Goal: Task Accomplishment & Management: Manage account settings

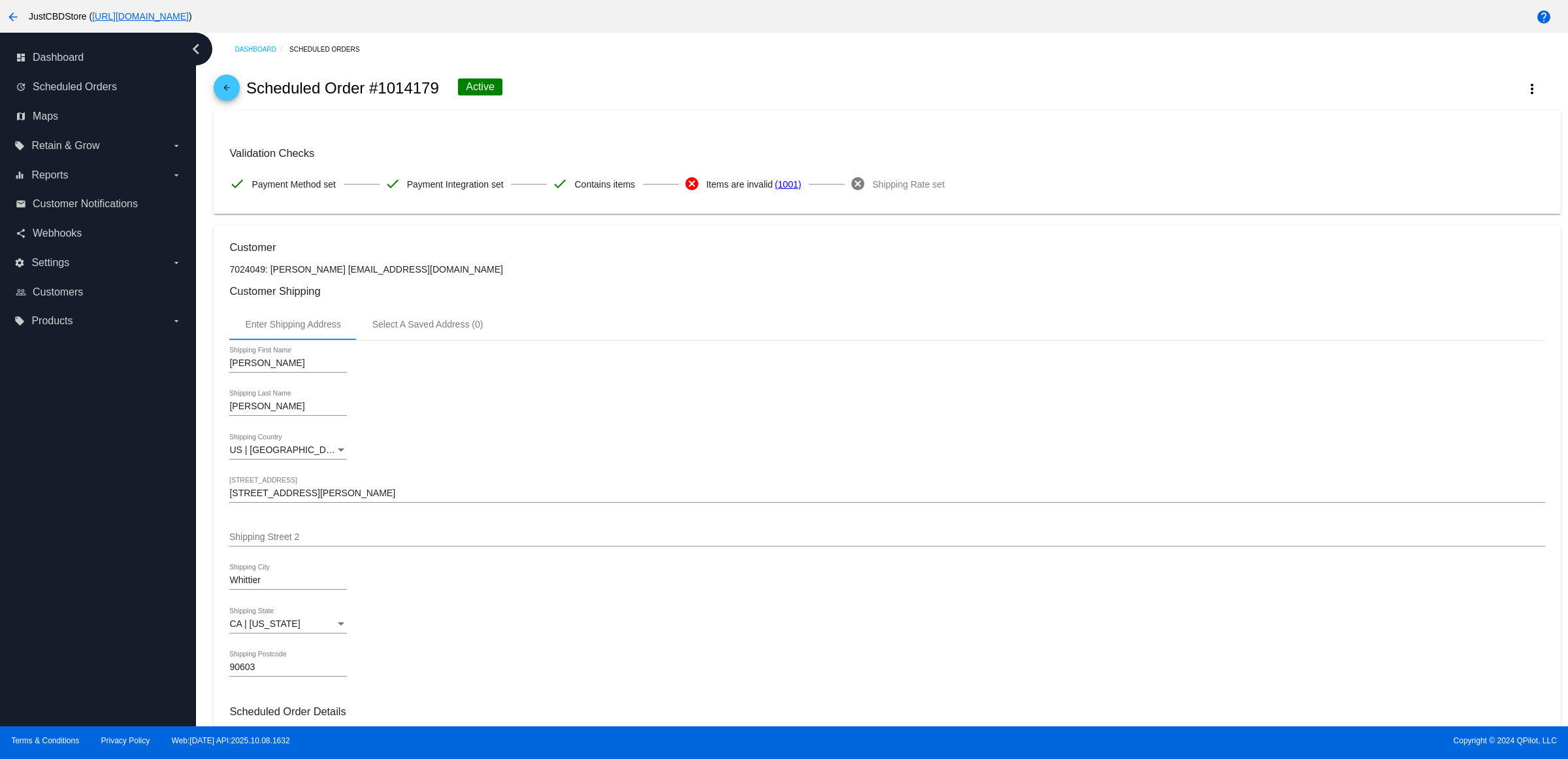
click at [229, 97] on mat-icon "arrow_back" at bounding box center [227, 91] width 15 height 15
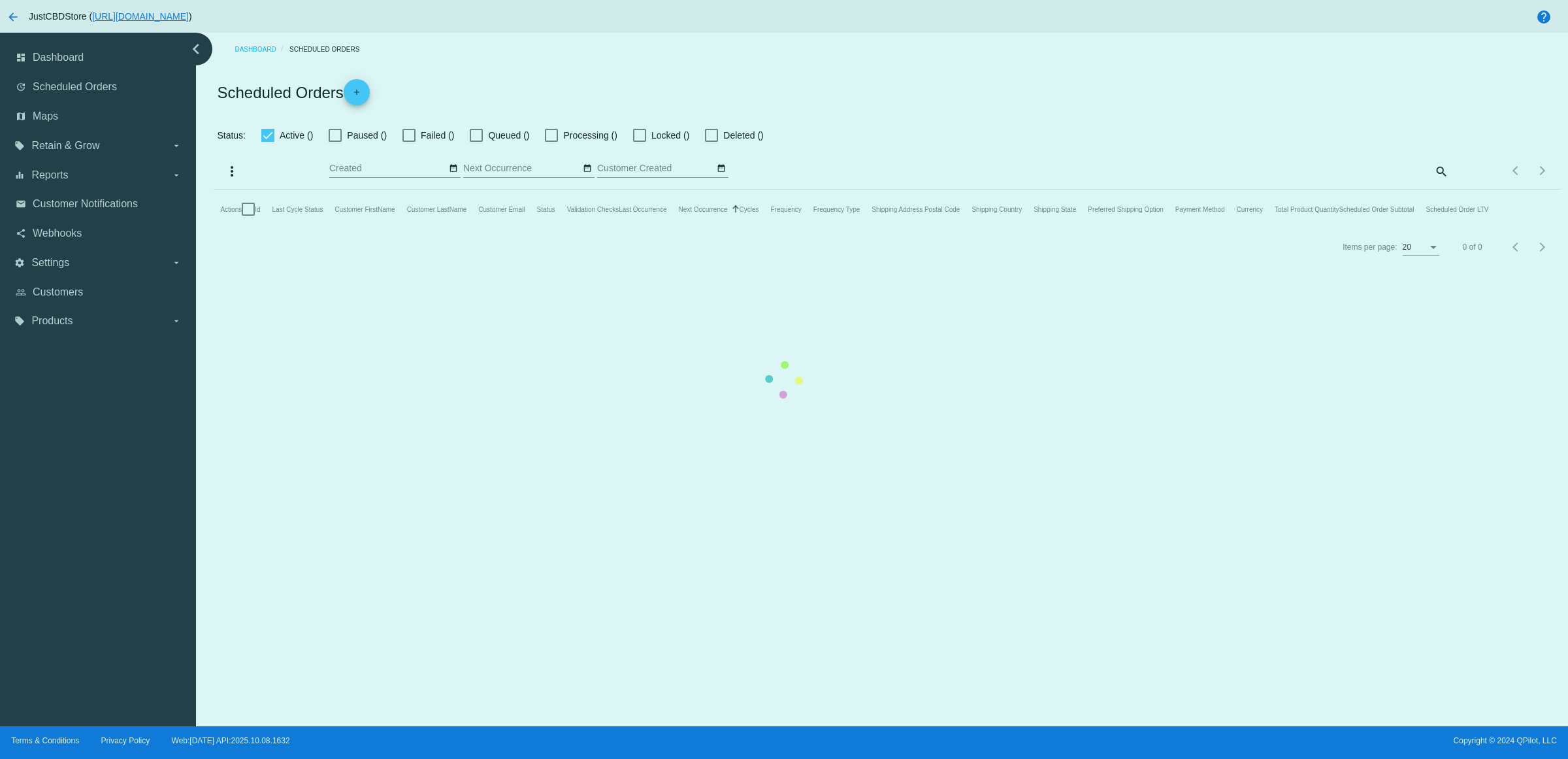
checkbox input "true"
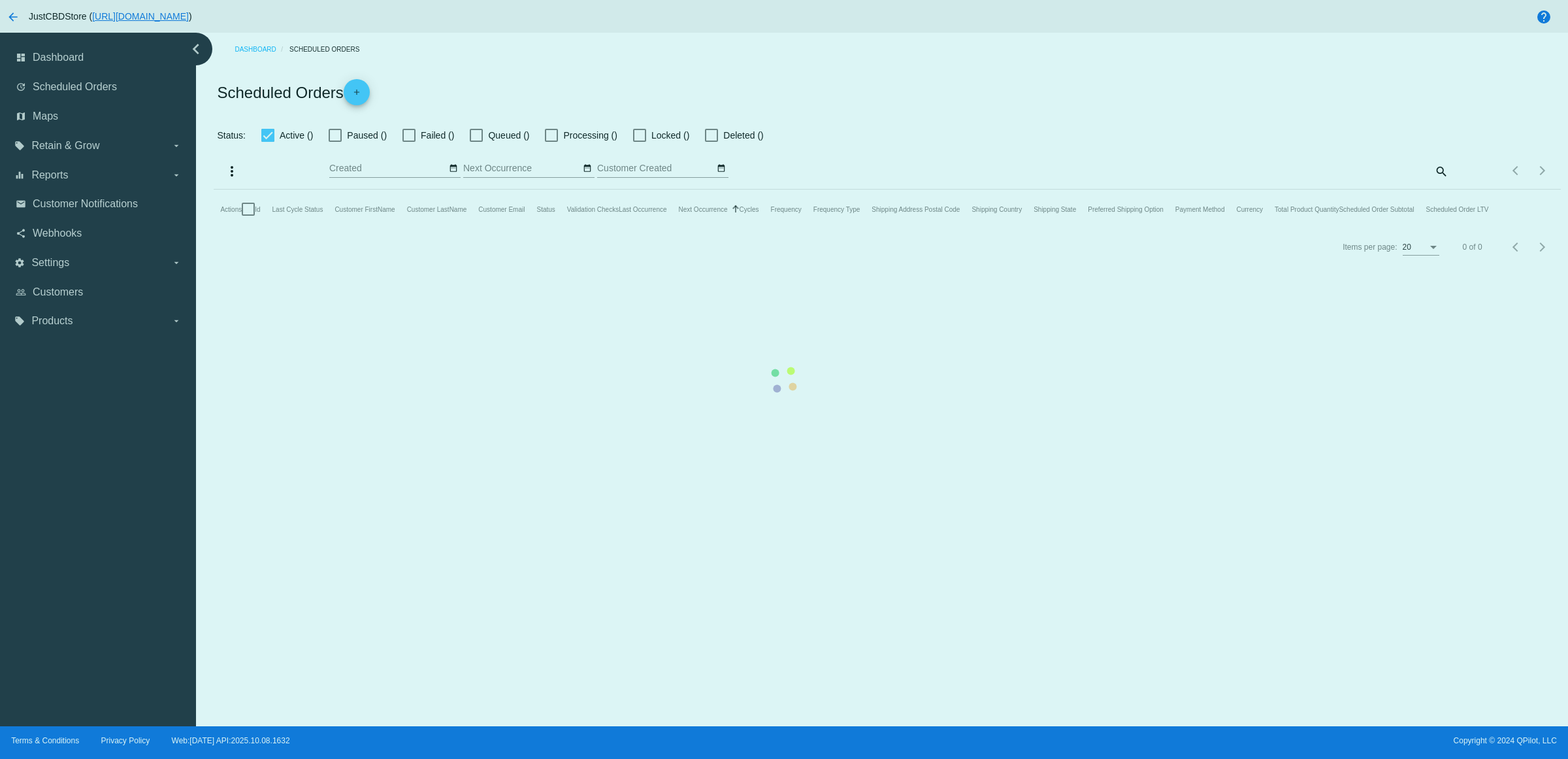
checkbox input "true"
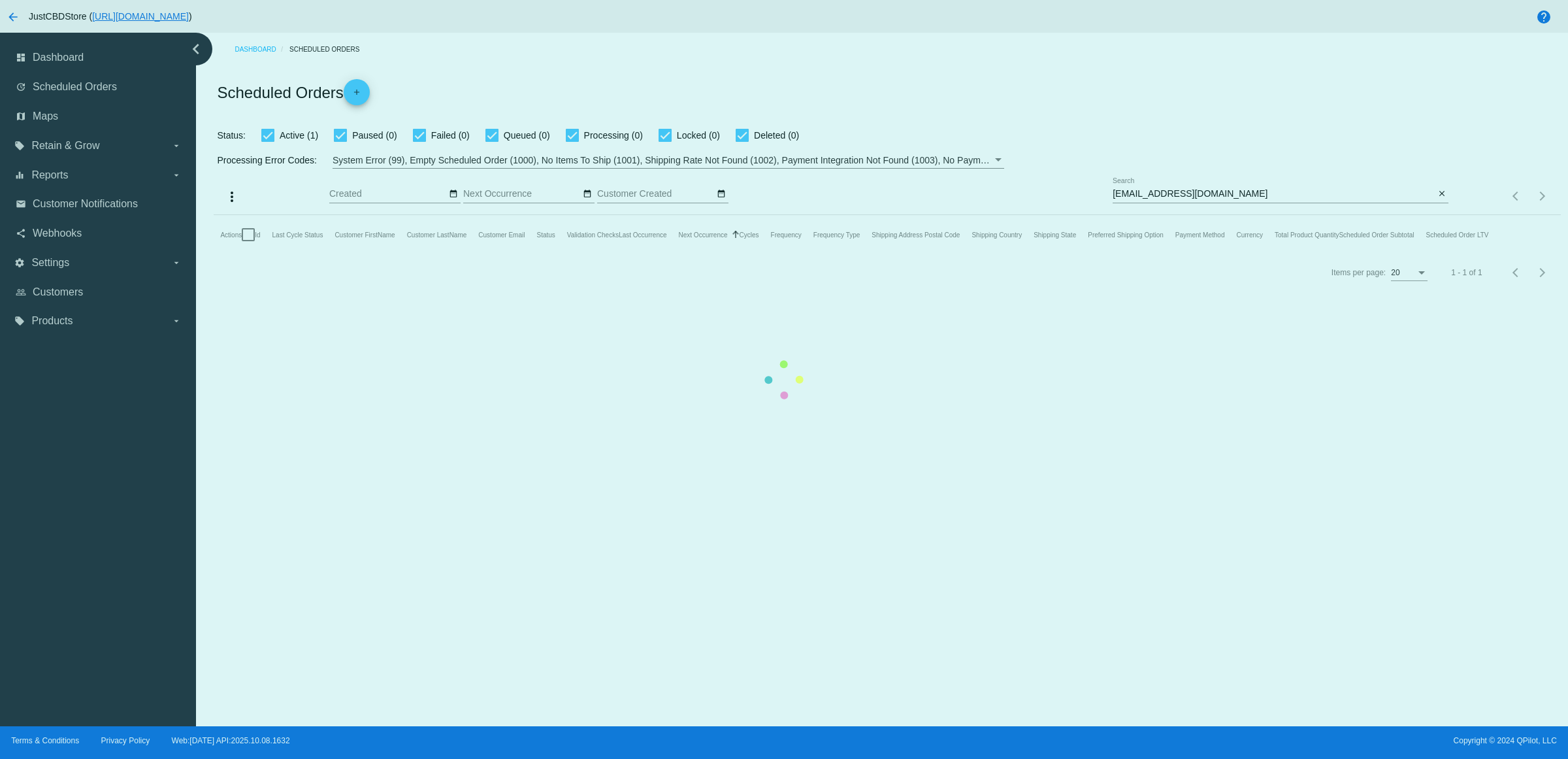
click at [1439, 215] on mat-table "Actions Id Last Cycle Status Customer FirstName Customer LastName Customer Emai…" at bounding box center [887, 234] width 1347 height 39
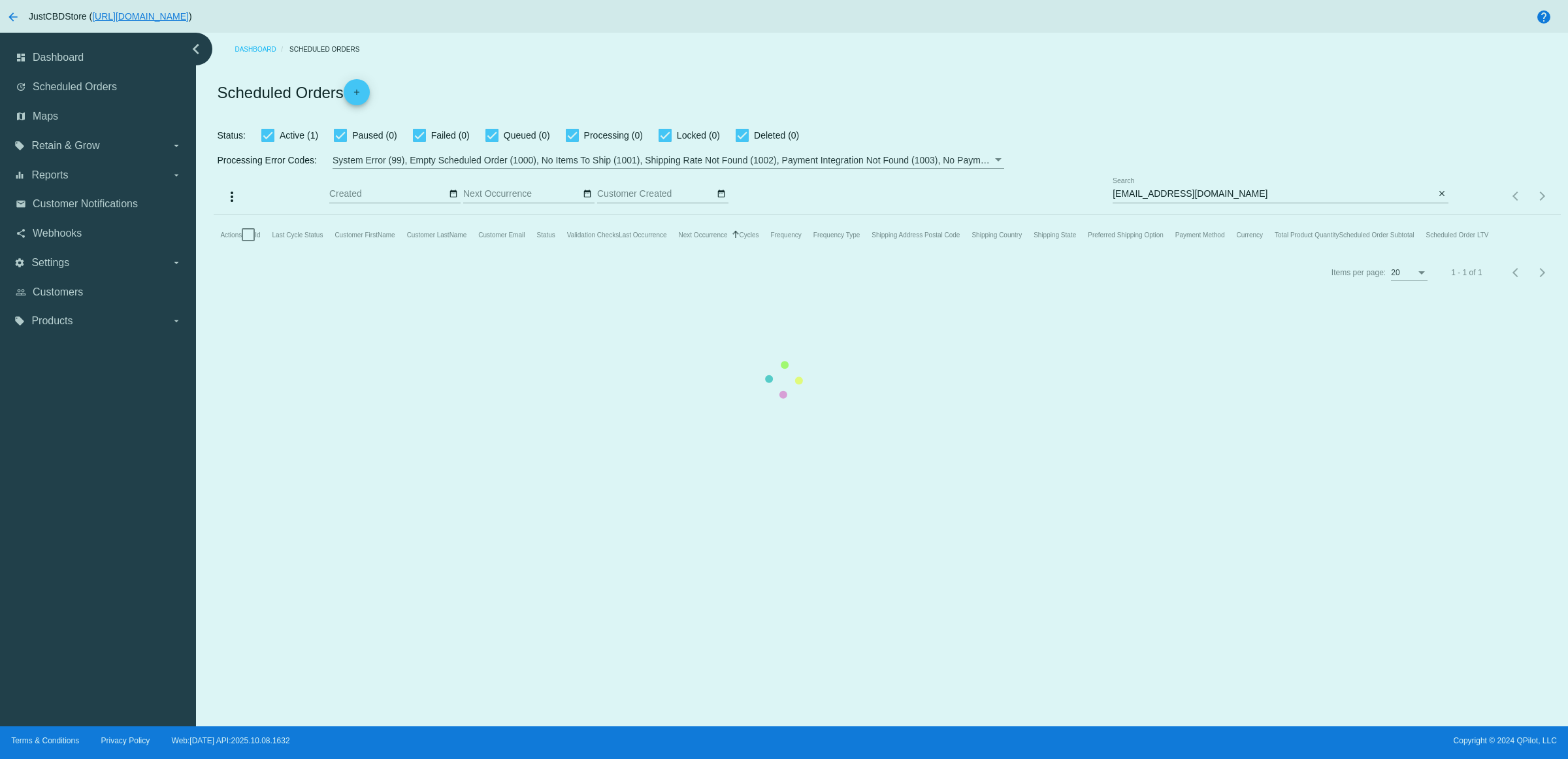
click at [1439, 215] on mat-table "Actions Id Last Cycle Status Customer FirstName Customer LastName Customer Emai…" at bounding box center [887, 234] width 1347 height 39
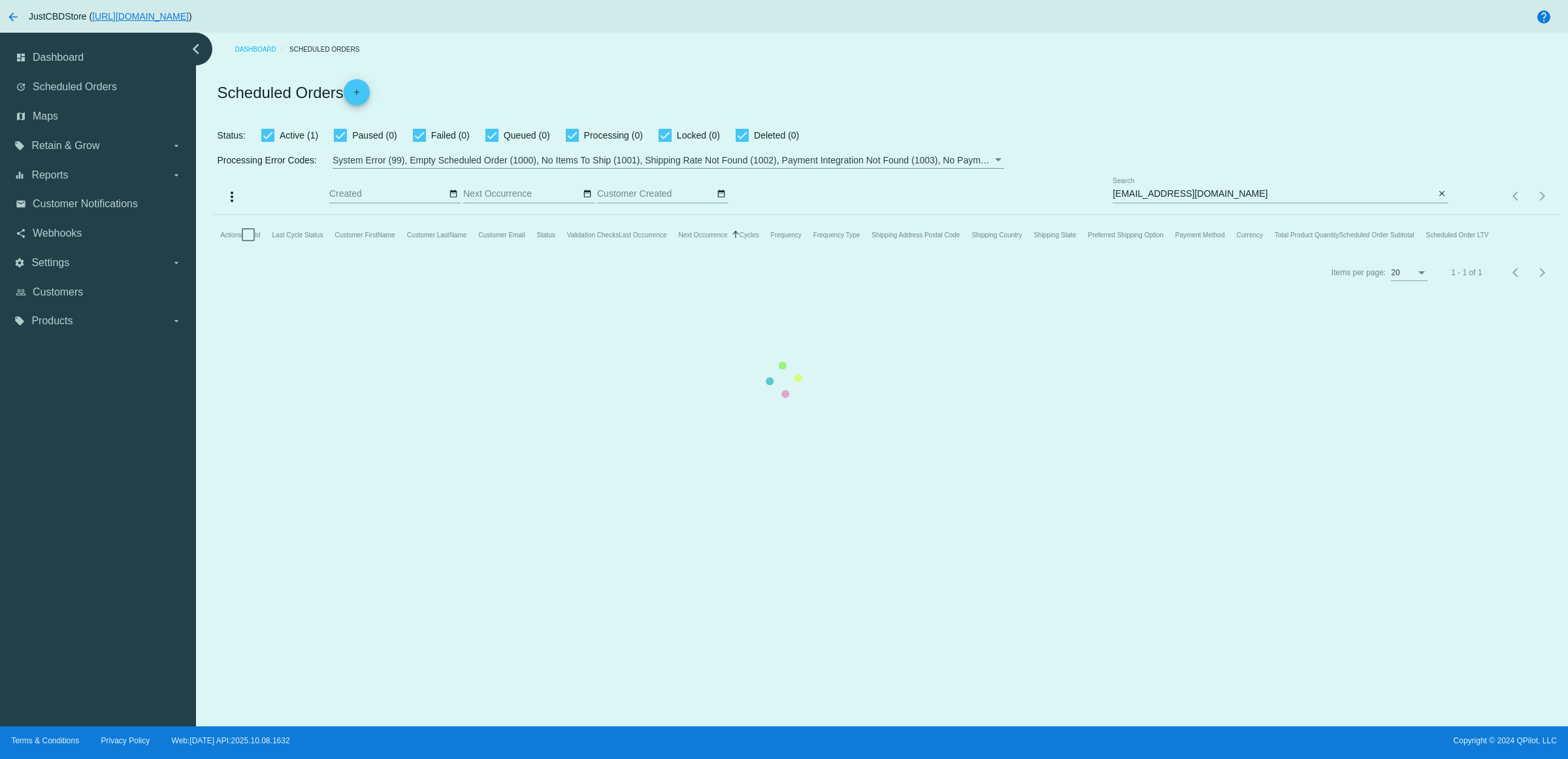
click at [1439, 215] on mat-table "Actions Id Last Cycle Status Customer FirstName Customer LastName Customer Emai…" at bounding box center [887, 234] width 1347 height 39
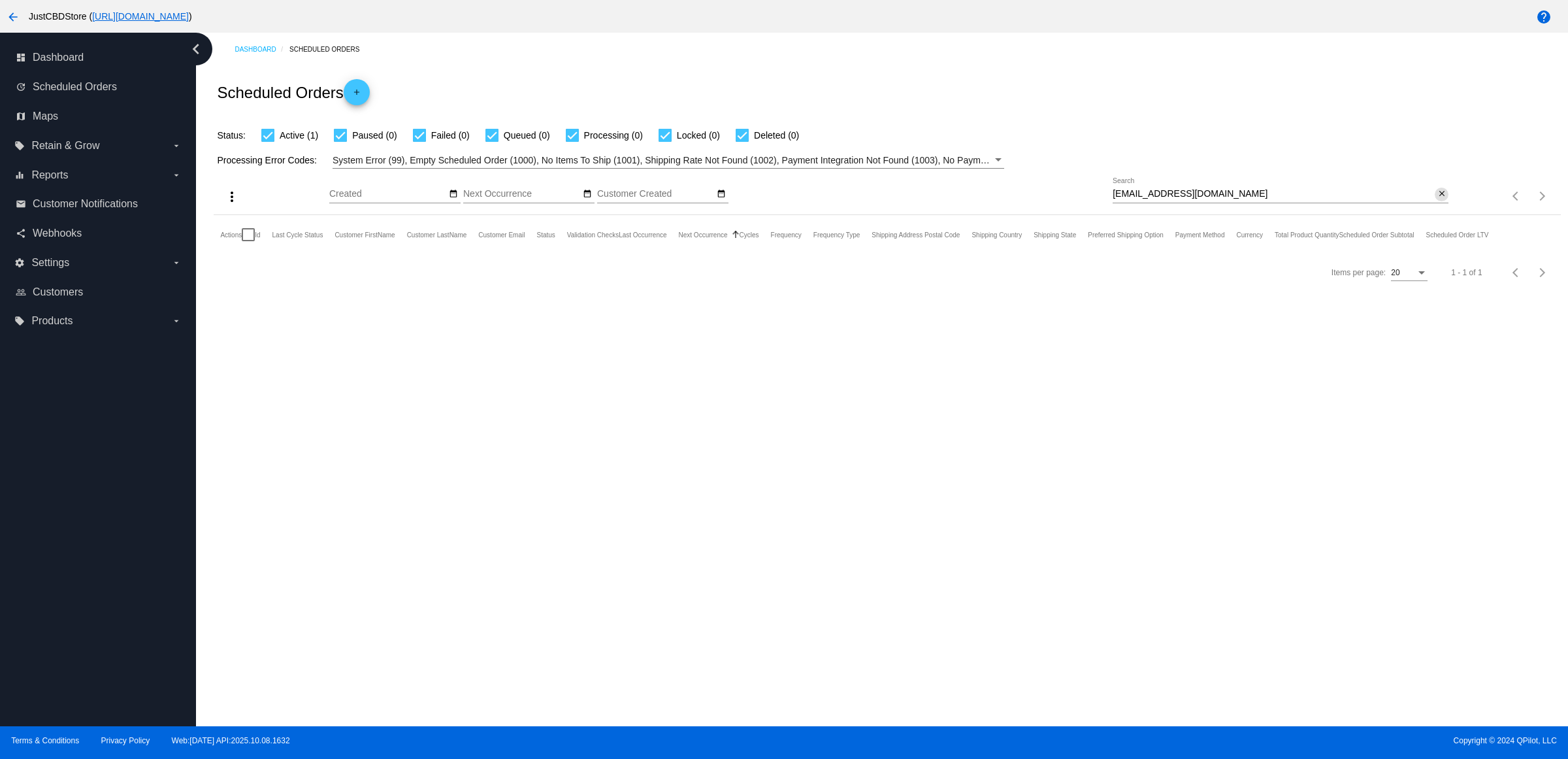
click at [1446, 202] on button "close" at bounding box center [1442, 195] width 14 height 14
click at [1446, 206] on mat-icon "search" at bounding box center [1441, 196] width 15 height 20
type input "[EMAIL_ADDRESS][DOMAIN_NAME]"
click at [1441, 199] on mat-icon "close" at bounding box center [1443, 194] width 9 height 11
click at [1441, 206] on mat-icon "search" at bounding box center [1441, 196] width 15 height 20
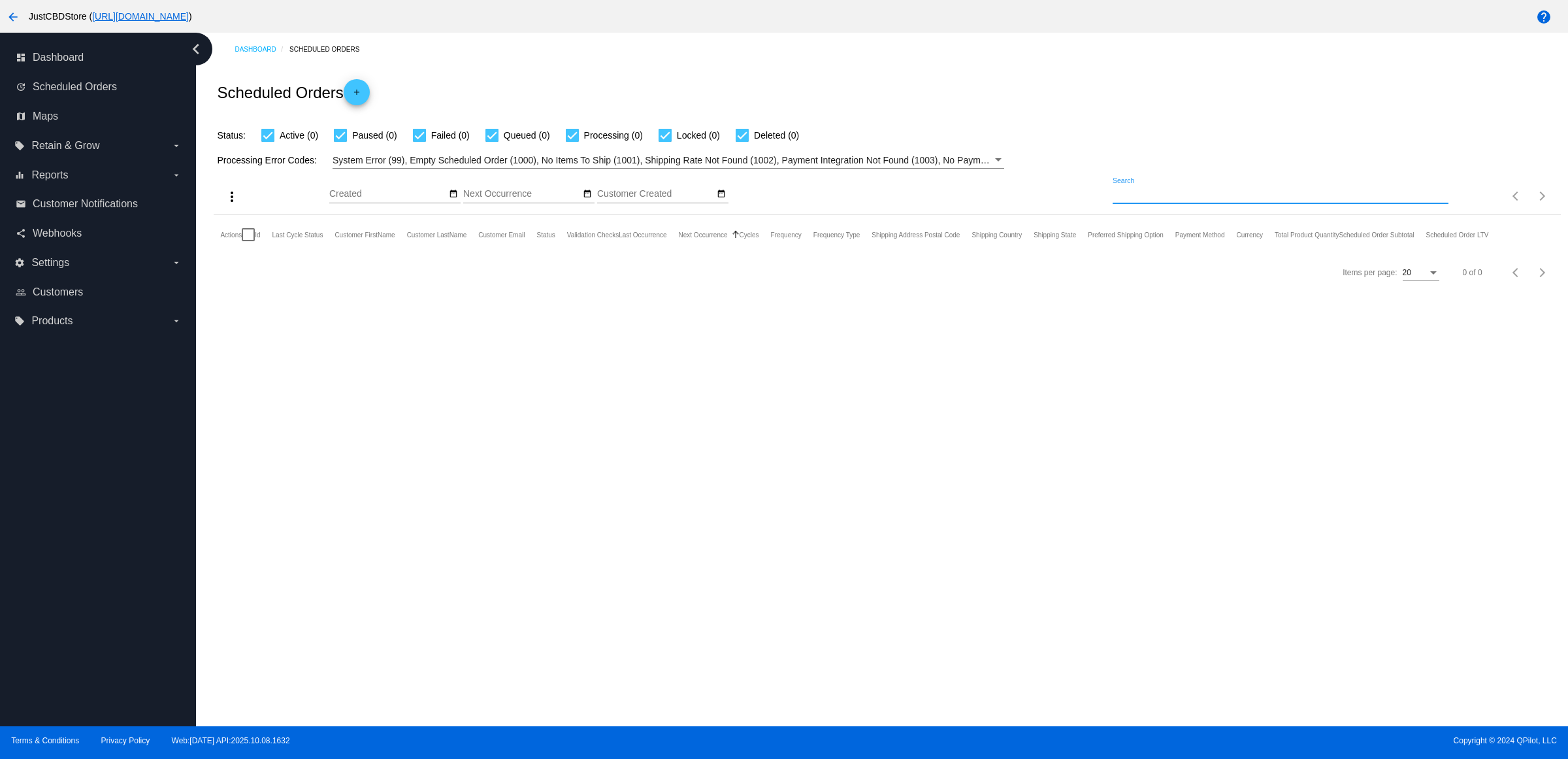
click at [1441, 199] on input "Search" at bounding box center [1280, 194] width 336 height 11
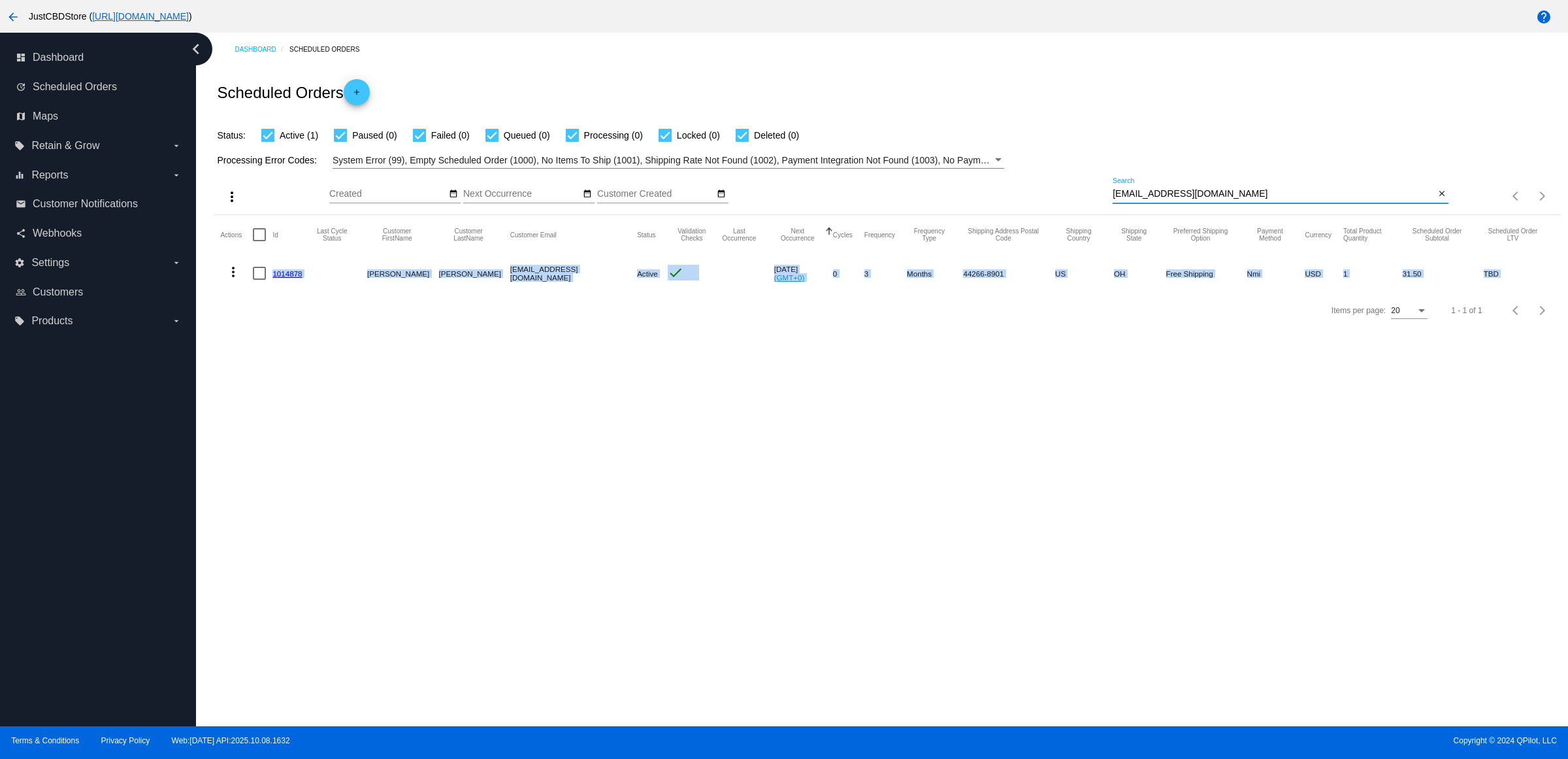
type input "tamdepew@aol.com"
click at [302, 278] on link "1014878" at bounding box center [287, 273] width 29 height 8
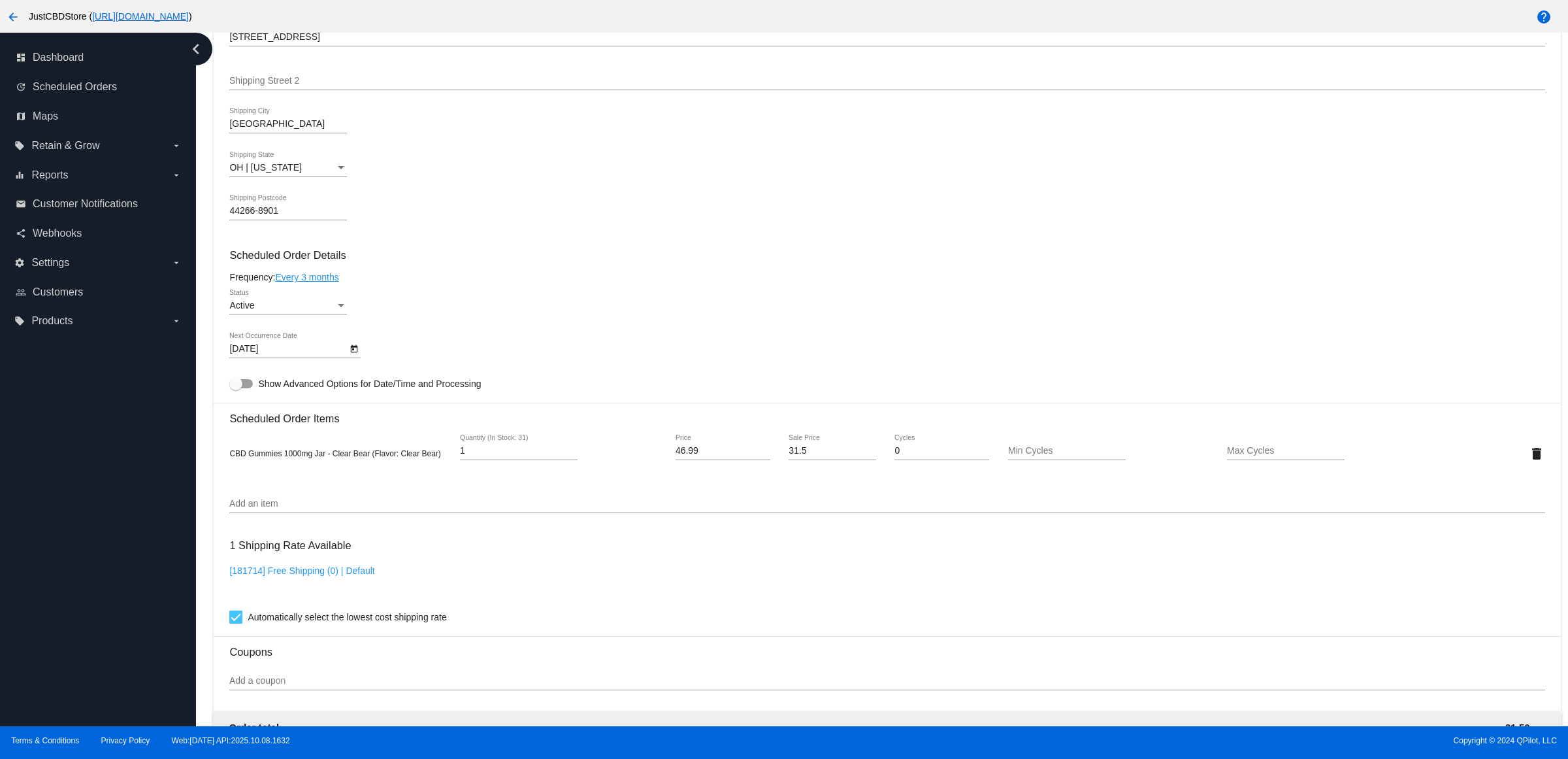
scroll to position [736, 0]
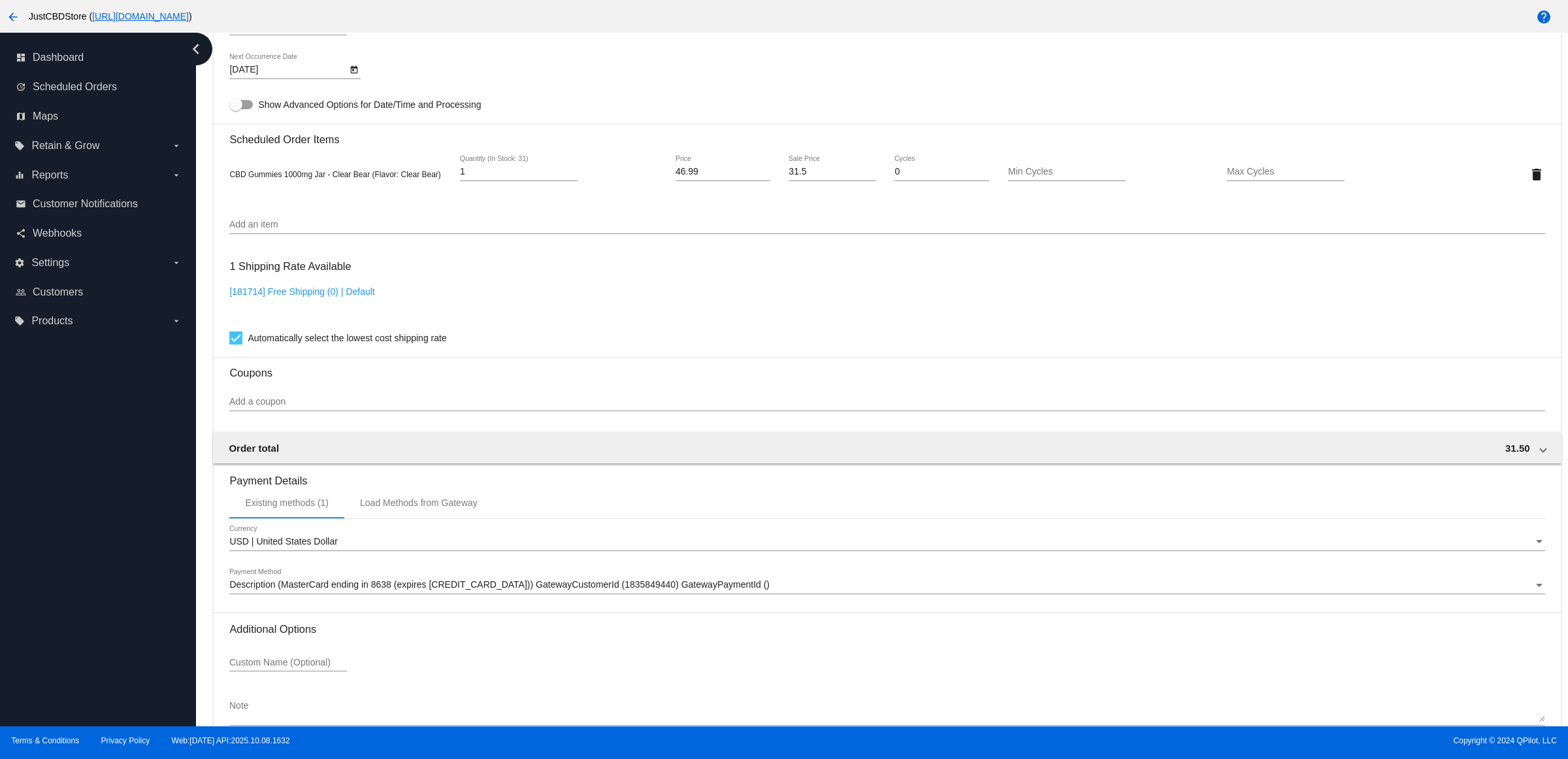
drag, startPoint x: 694, startPoint y: 597, endPoint x: 685, endPoint y: 600, distance: 9.5
click at [685, 590] on span "Description (MasterCard ending in 8638 (expires 04/29)) GatewayCustomerId (1835…" at bounding box center [499, 585] width 540 height 11
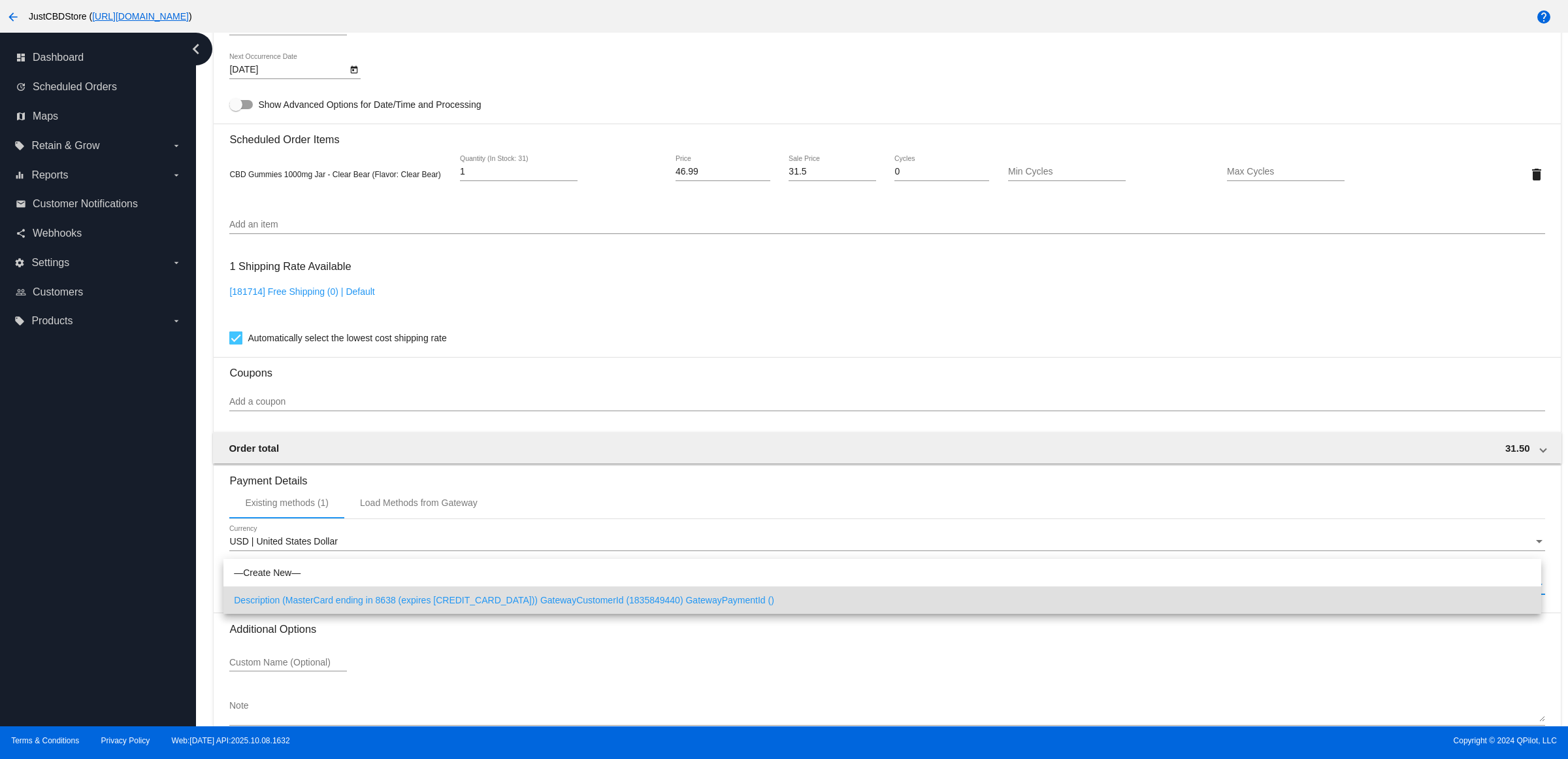
click at [753, 325] on div at bounding box center [784, 380] width 1568 height 759
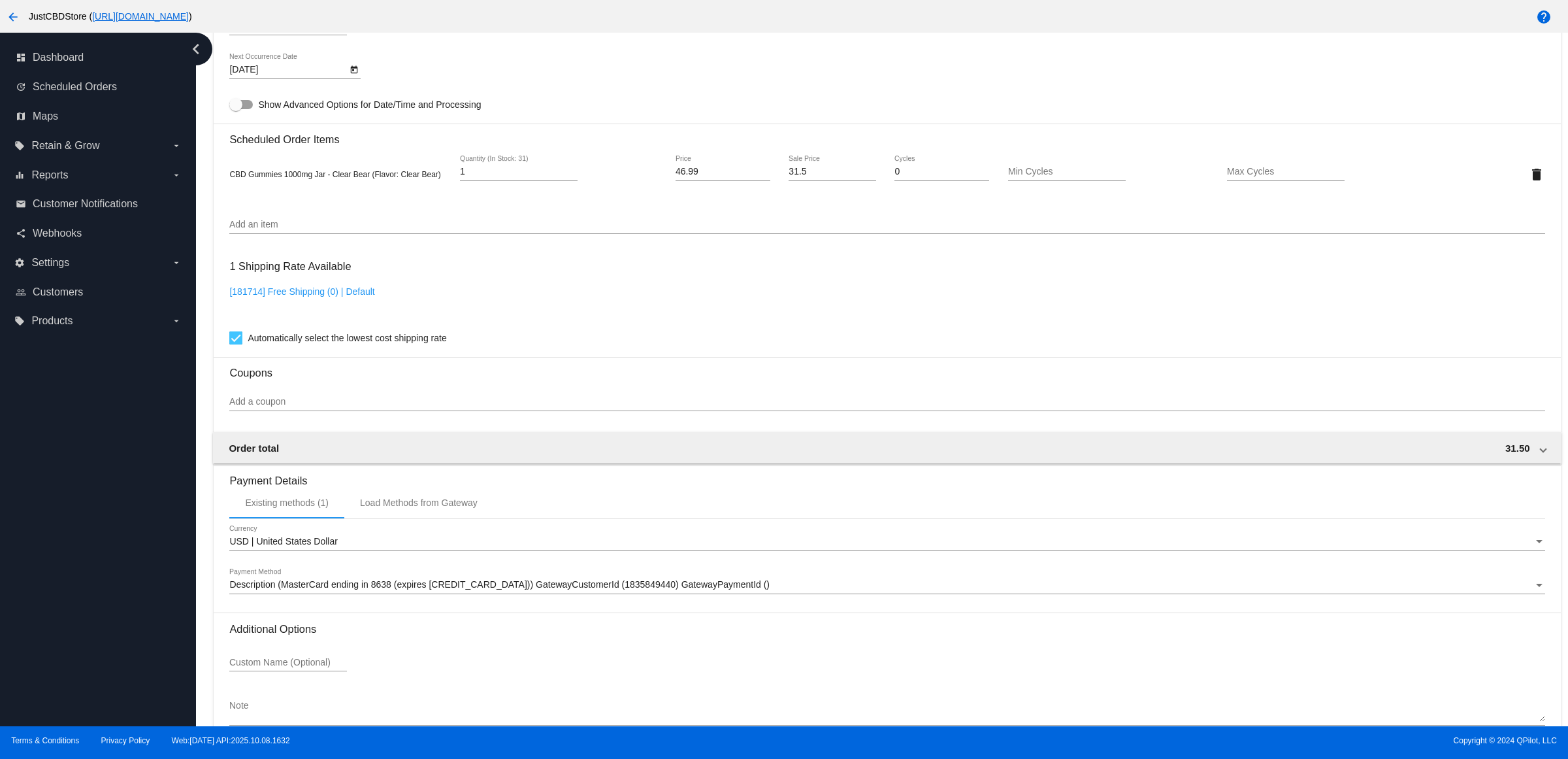
scroll to position [0, 0]
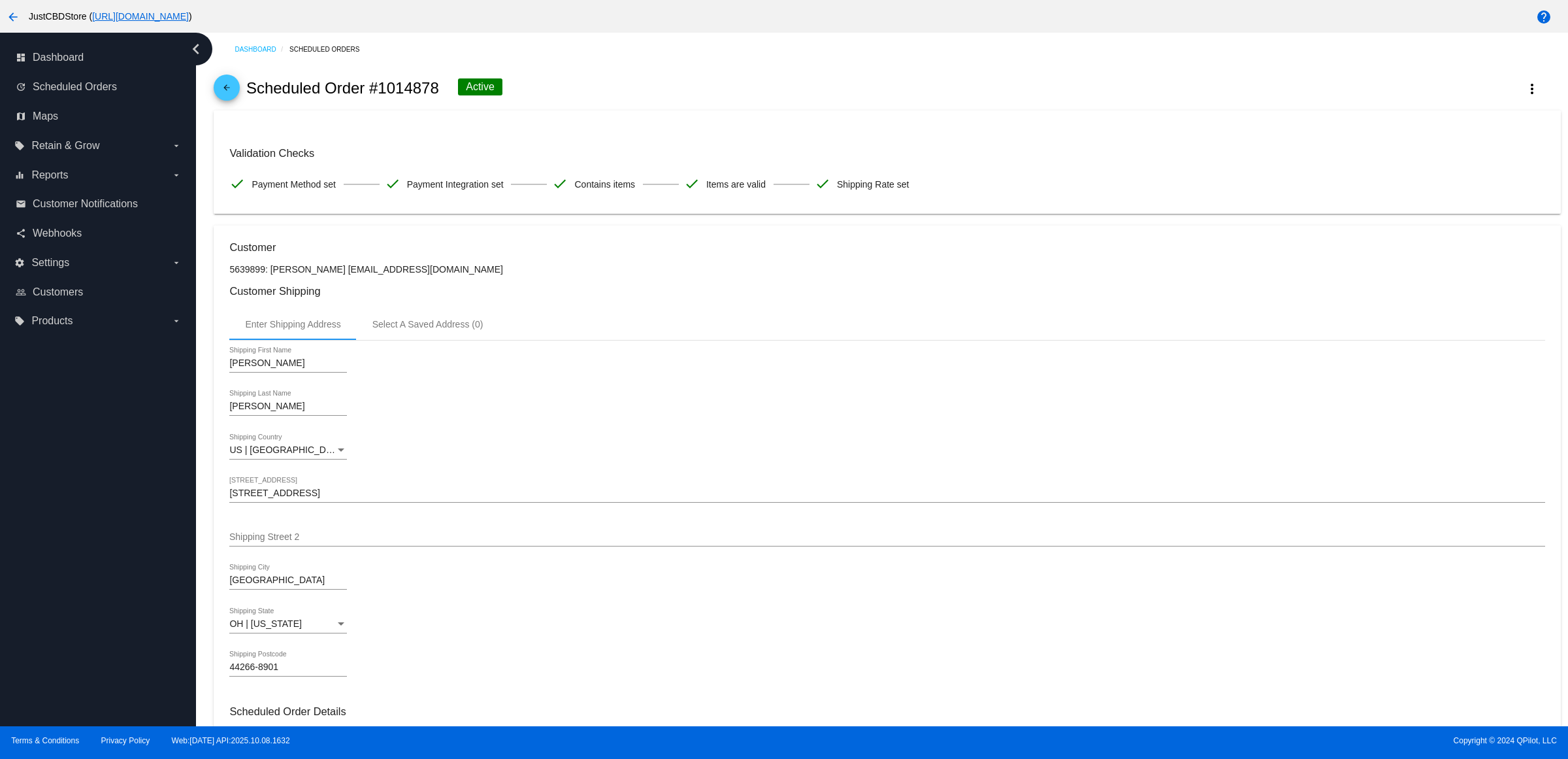
click at [232, 99] on mat-icon "arrow_back" at bounding box center [227, 91] width 15 height 15
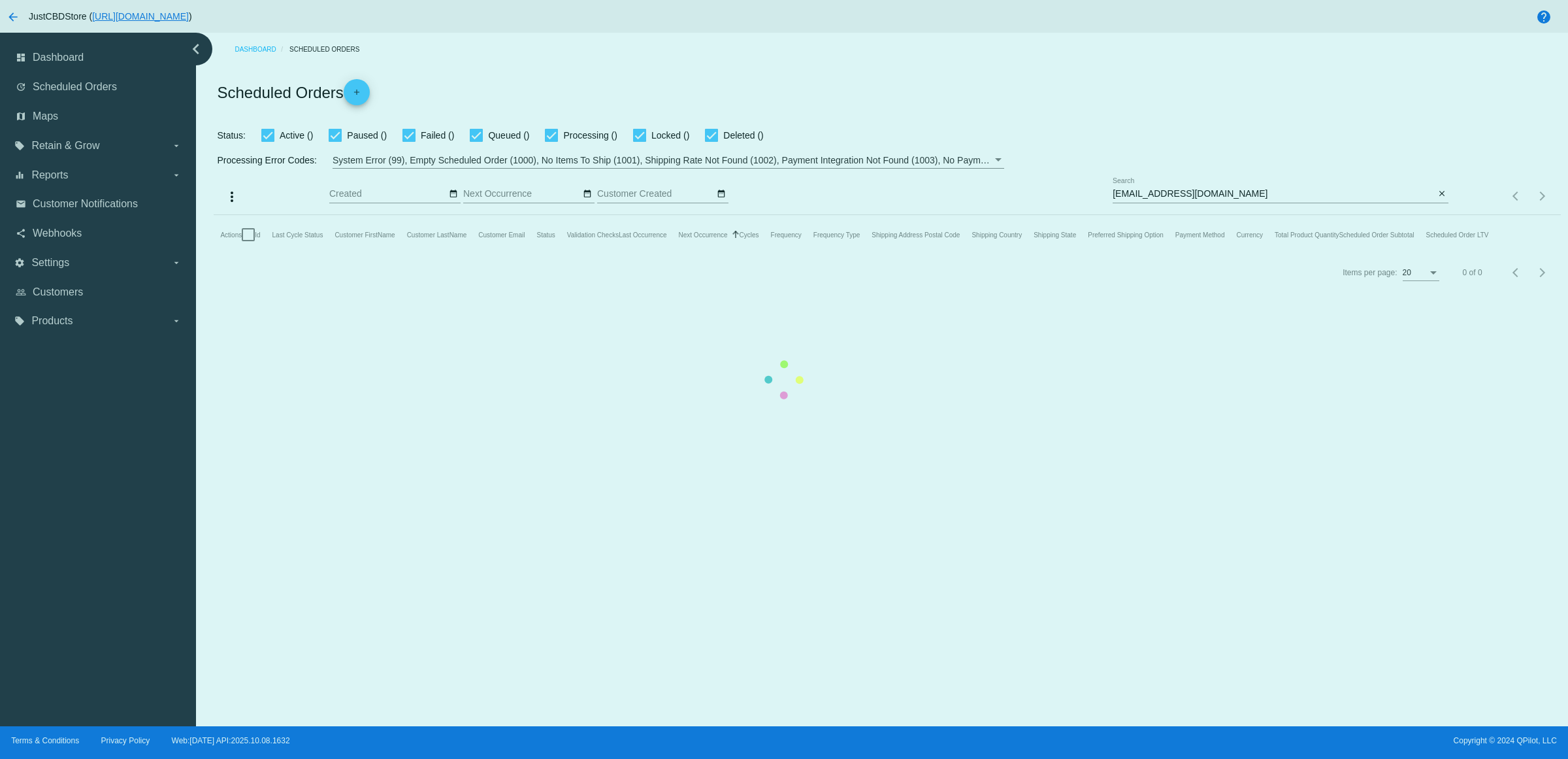
checkbox input "true"
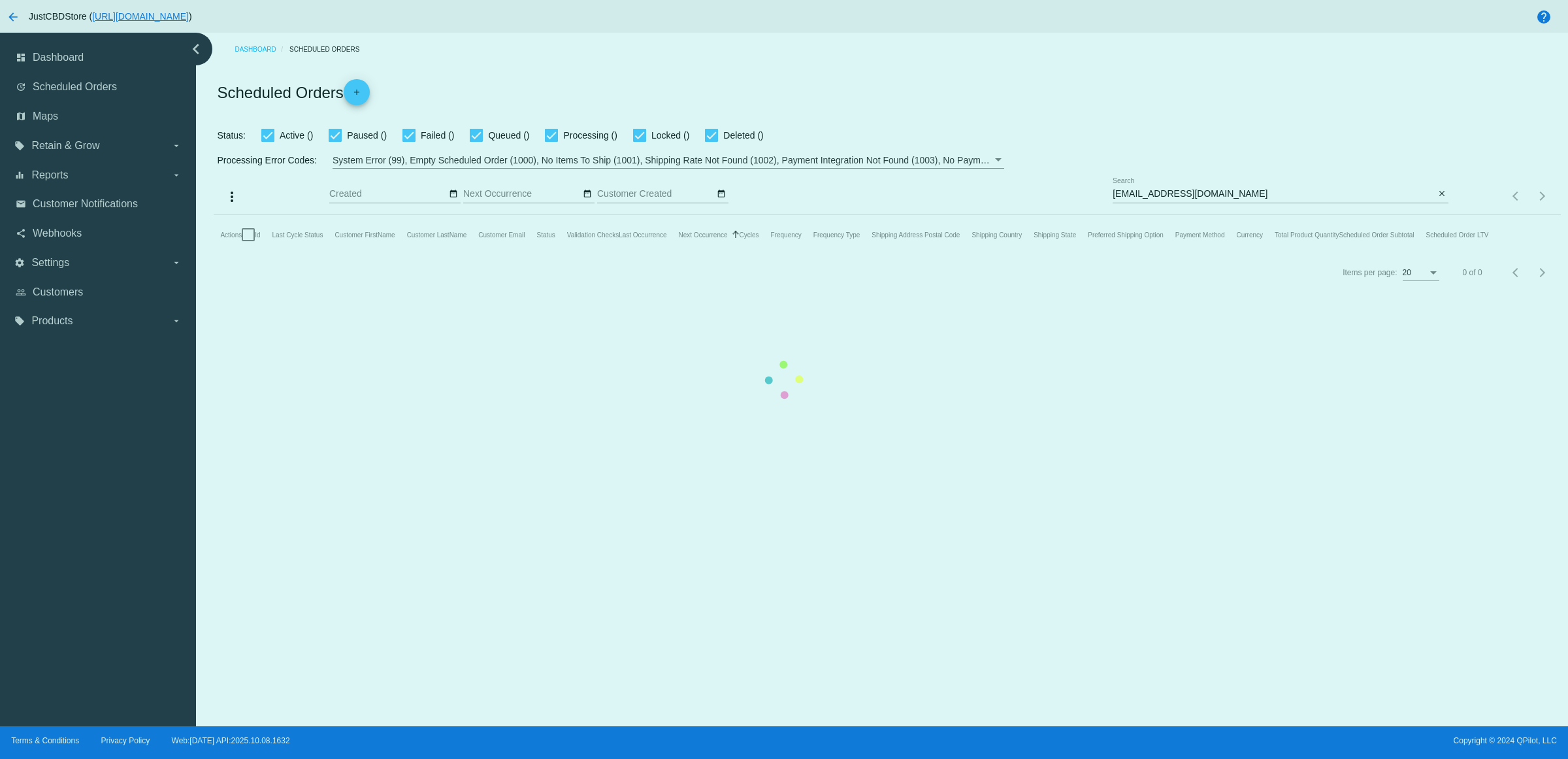
checkbox input "true"
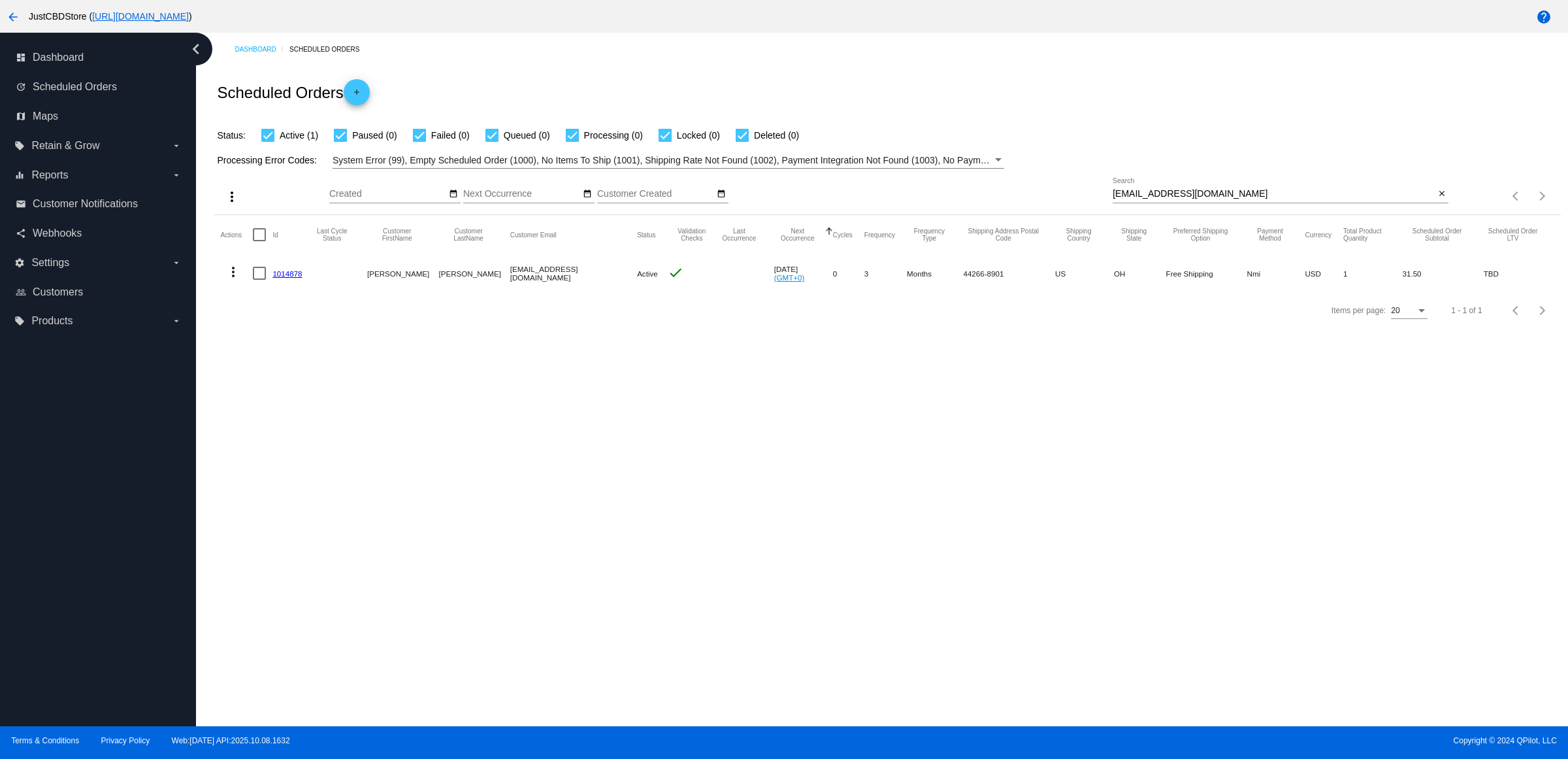
click at [556, 407] on div "Dashboard Scheduled Orders Scheduled Orders add Status: Active (1) Paused (0) F…" at bounding box center [882, 379] width 1373 height 694
click at [237, 280] on mat-icon "more_vert" at bounding box center [233, 272] width 15 height 15
click at [709, 409] on div at bounding box center [784, 380] width 1568 height 759
click at [557, 476] on div "Dashboard Scheduled Orders Scheduled Orders add Status: Active (1) Paused (0) F…" at bounding box center [882, 379] width 1373 height 694
click at [236, 280] on mat-icon "more_vert" at bounding box center [233, 272] width 15 height 15
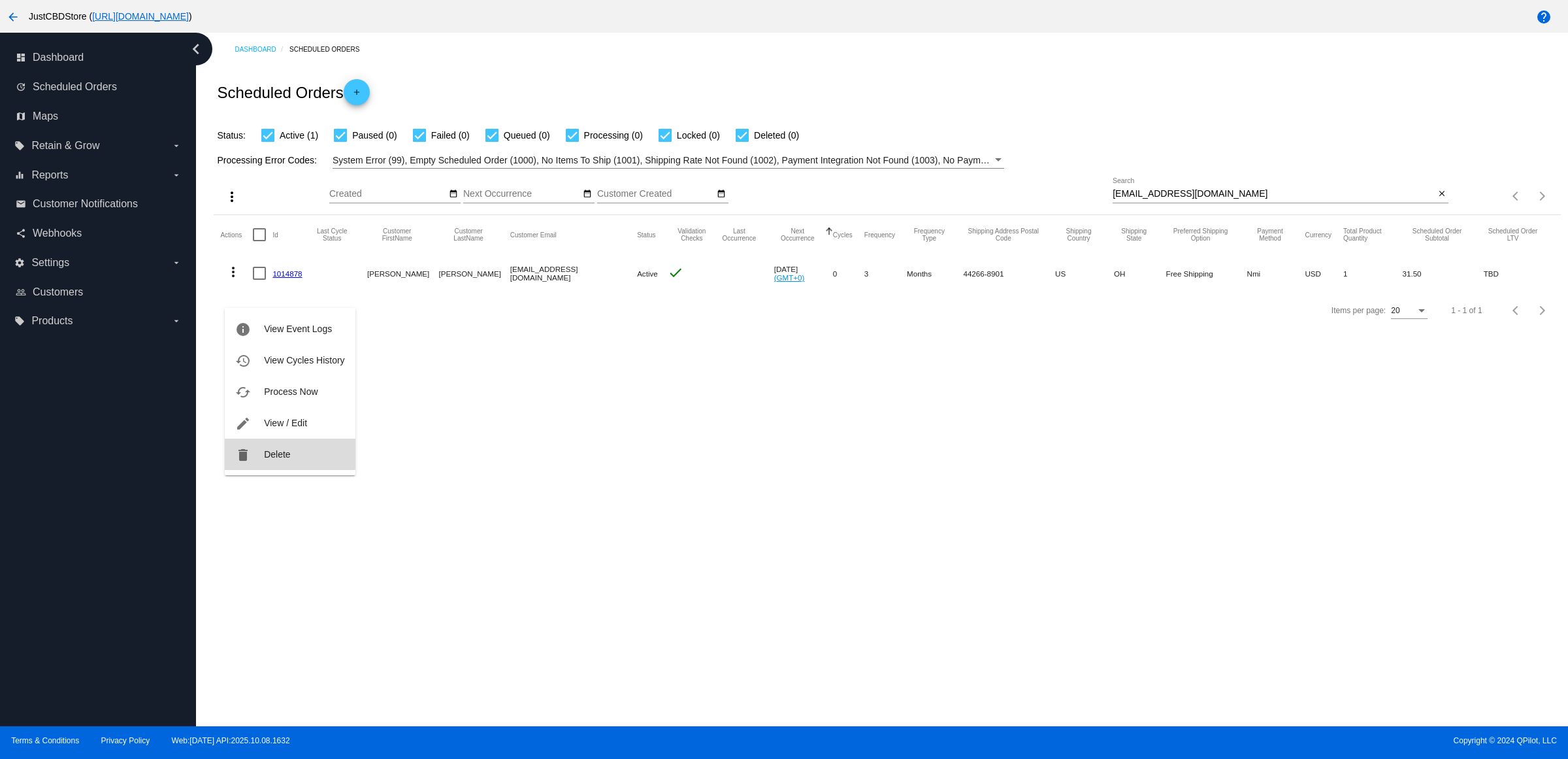
click at [267, 446] on button "delete Delete" at bounding box center [289, 454] width 130 height 32
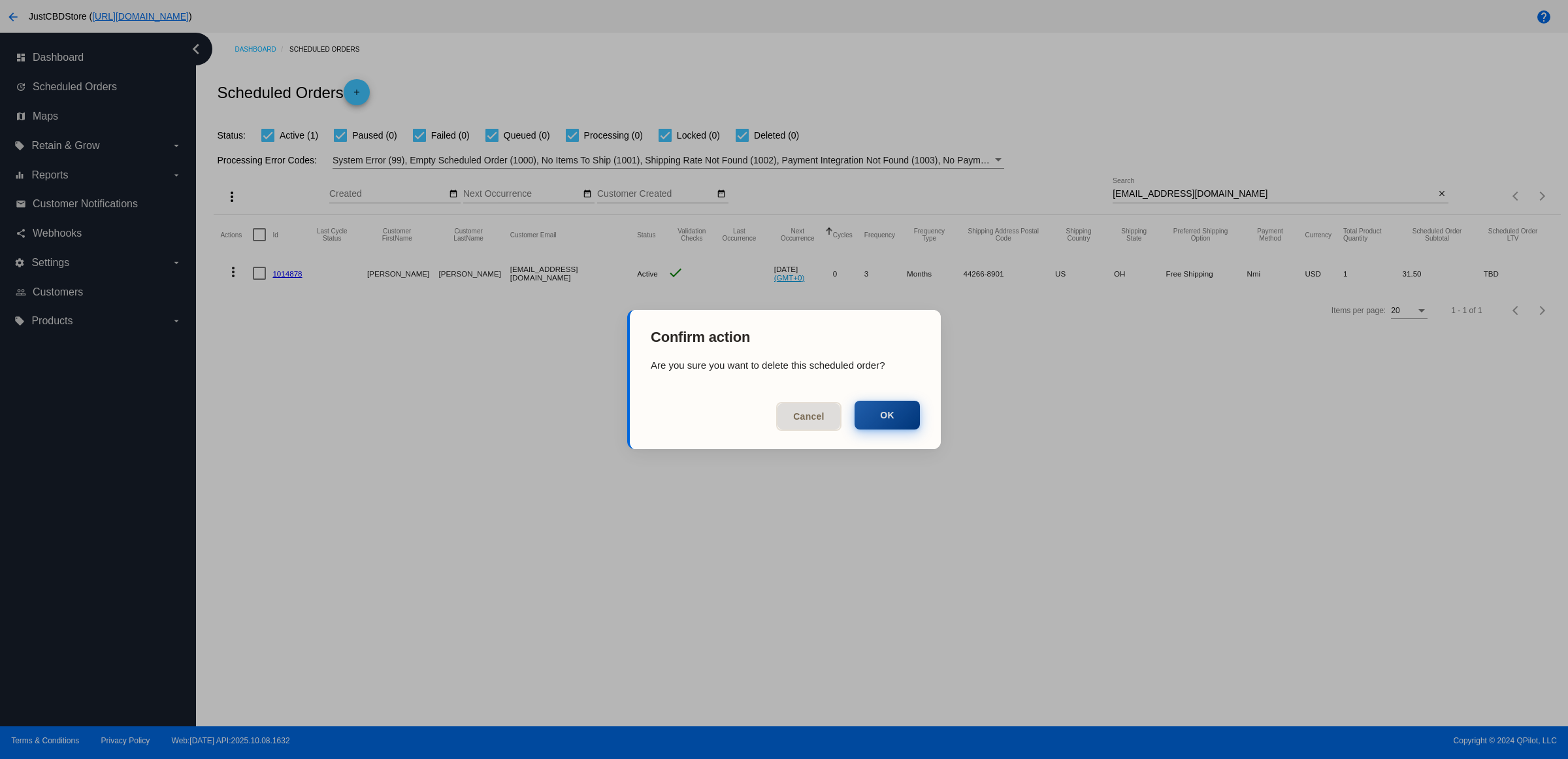
click at [887, 419] on button "OK" at bounding box center [887, 415] width 65 height 28
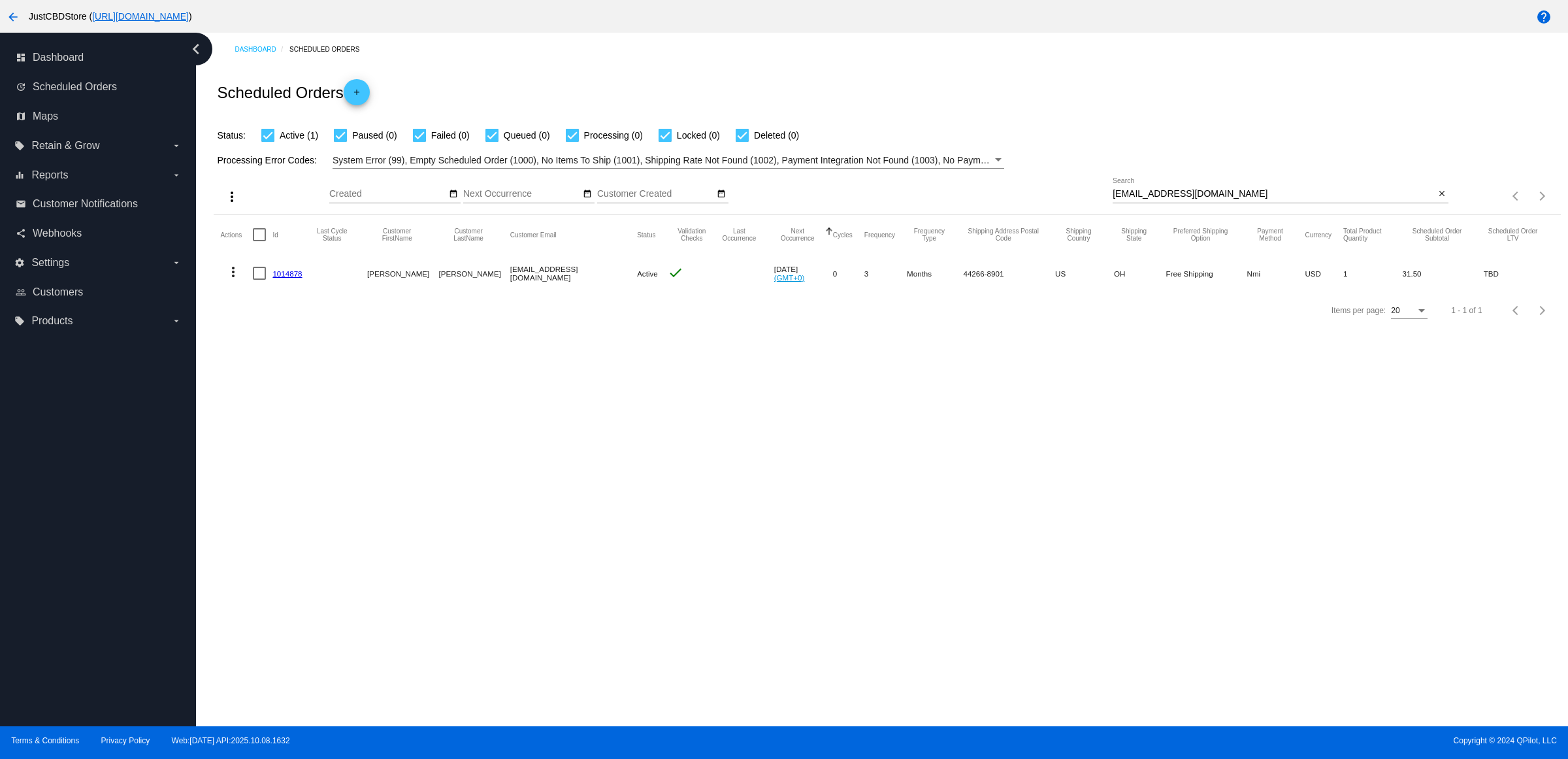
drag, startPoint x: 999, startPoint y: 389, endPoint x: 1002, endPoint y: 380, distance: 9.5
click at [1002, 391] on div "Dashboard Scheduled Orders Scheduled Orders add Status: Active (1) Paused (0) F…" at bounding box center [882, 379] width 1373 height 694
click at [566, 254] on mat-header-cell "Status" at bounding box center [551, 234] width 30 height 39
click at [1450, 209] on div "Items per page: 20 1 - 1 of 1" at bounding box center [1504, 196] width 112 height 37
click at [1449, 211] on div "Items per page: 20 1 - 1 of 1" at bounding box center [1504, 196] width 112 height 37
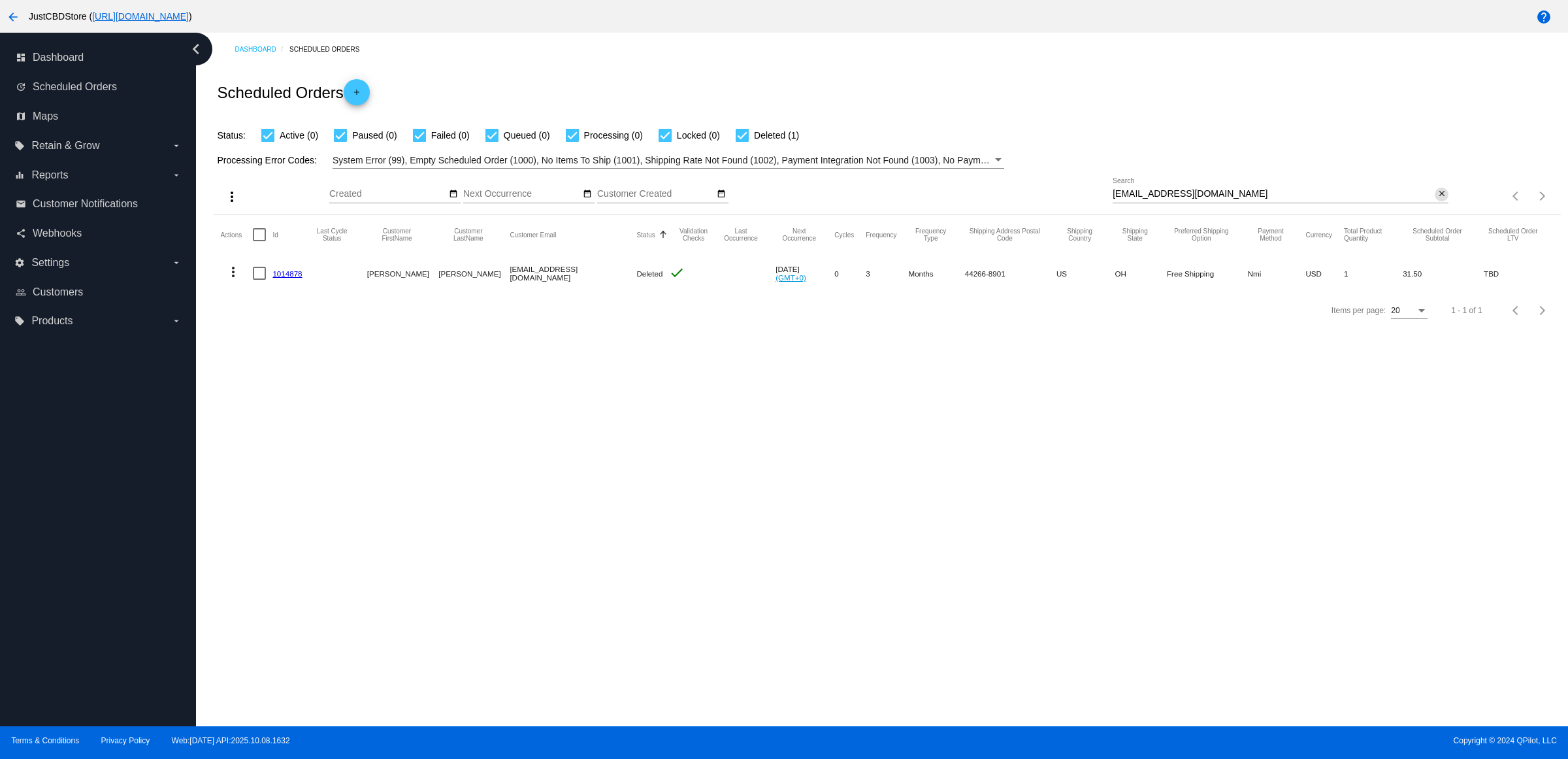
click at [1441, 202] on button "close" at bounding box center [1442, 195] width 14 height 14
click at [1438, 206] on mat-icon "search" at bounding box center [1441, 196] width 15 height 20
click at [1438, 199] on input "Search" at bounding box center [1280, 194] width 336 height 11
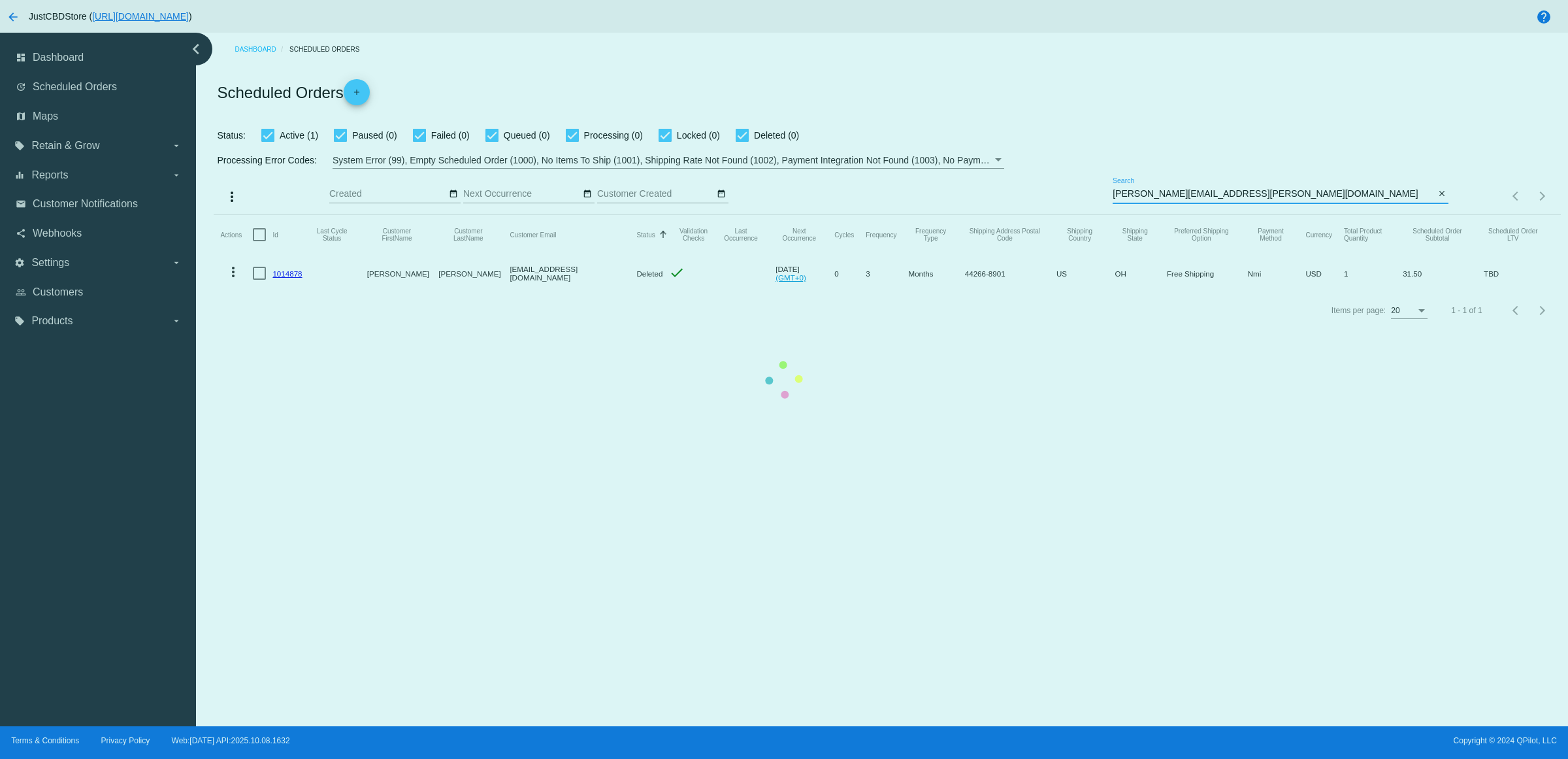
type input "erin.heires@gmail.com"
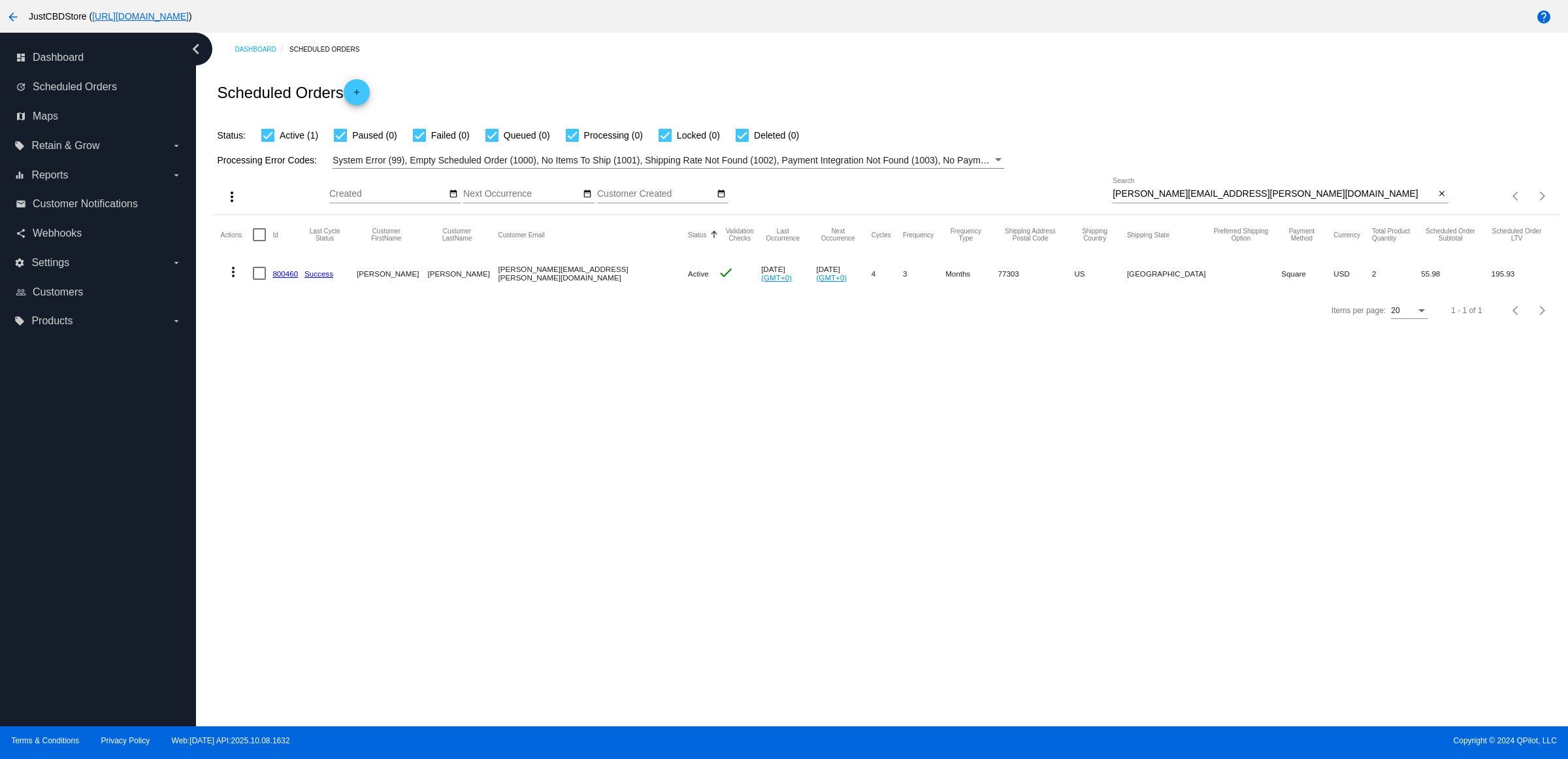
click at [233, 280] on mat-icon "more_vert" at bounding box center [233, 272] width 15 height 15
click at [314, 454] on button "delete Delete" at bounding box center [289, 454] width 130 height 32
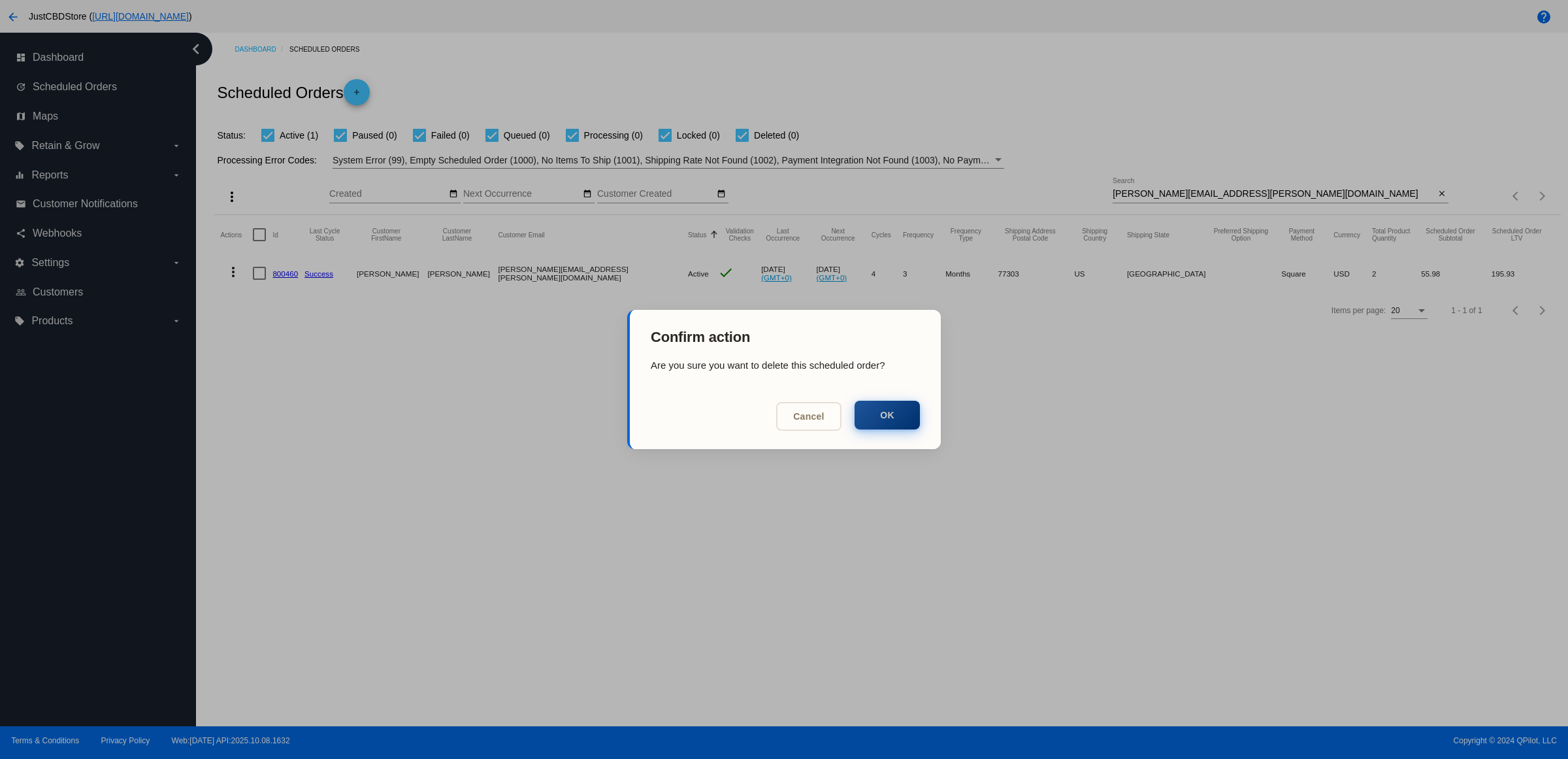
click at [892, 419] on button "OK" at bounding box center [887, 415] width 65 height 28
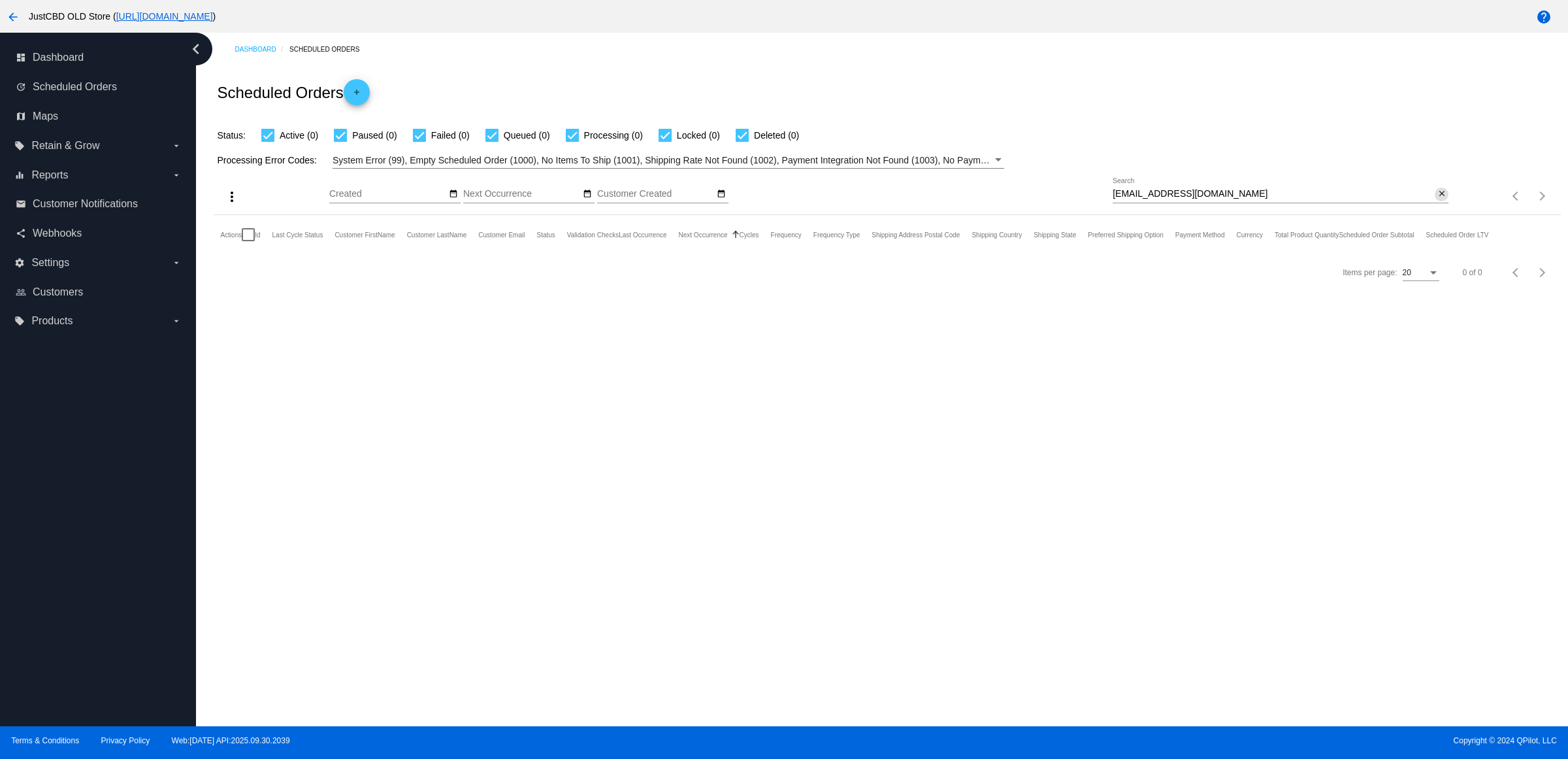
click at [1441, 199] on mat-icon "close" at bounding box center [1443, 194] width 9 height 11
click at [1441, 206] on mat-icon "search" at bounding box center [1441, 196] width 15 height 20
type input "[EMAIL_ADDRESS][DOMAIN_NAME]"
